Goal: Download file/media

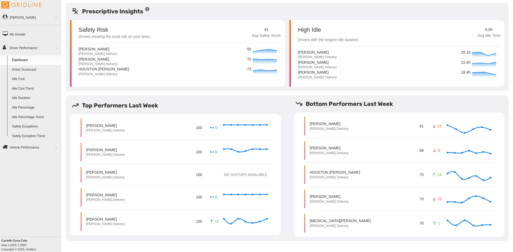
click at [19, 107] on link "Idle Percentage" at bounding box center [36, 108] width 52 height 10
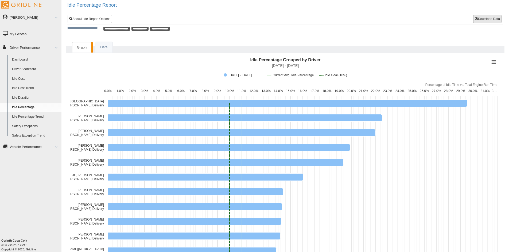
click at [485, 20] on button "Download Data" at bounding box center [487, 19] width 28 height 8
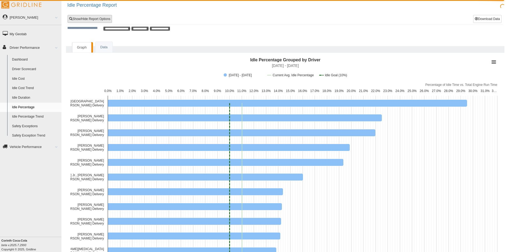
click at [101, 19] on link "Show/Hide Report Options" at bounding box center [90, 19] width 44 height 8
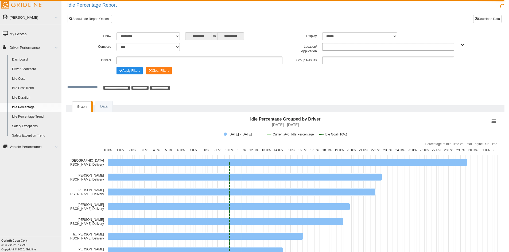
click at [196, 107] on ul "Graph Data" at bounding box center [285, 108] width 438 height 7
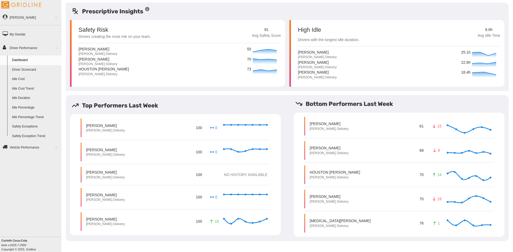
click at [22, 108] on link "Idle Percentage" at bounding box center [36, 108] width 52 height 10
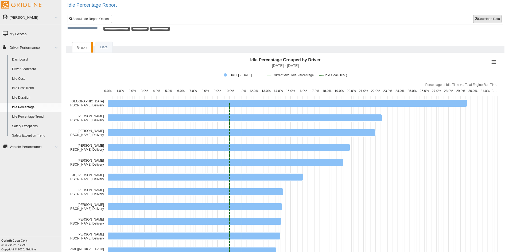
click at [486, 20] on button "Download Data" at bounding box center [487, 19] width 28 height 8
